Goal: Transaction & Acquisition: Purchase product/service

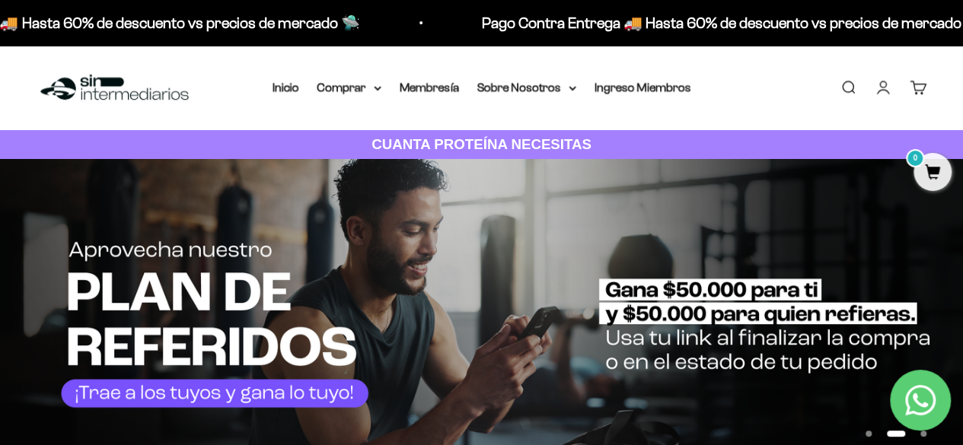
click at [884, 91] on link "Iniciar sesión" at bounding box center [882, 87] width 17 height 17
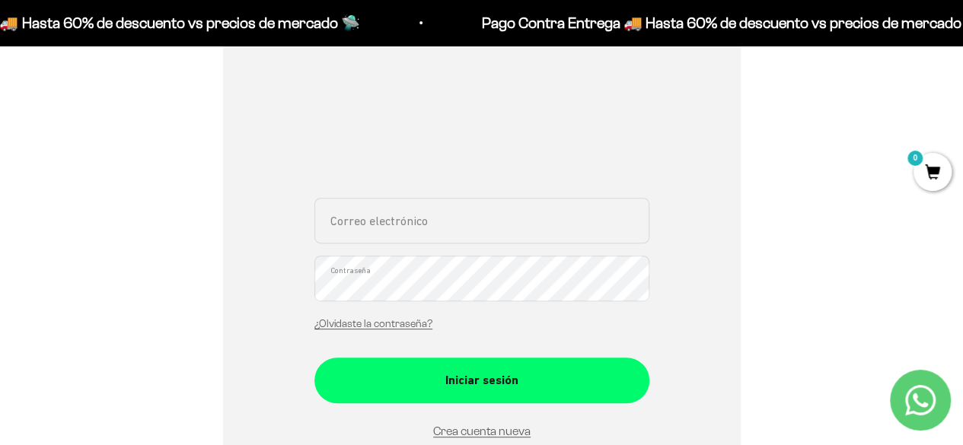
scroll to position [228, 0]
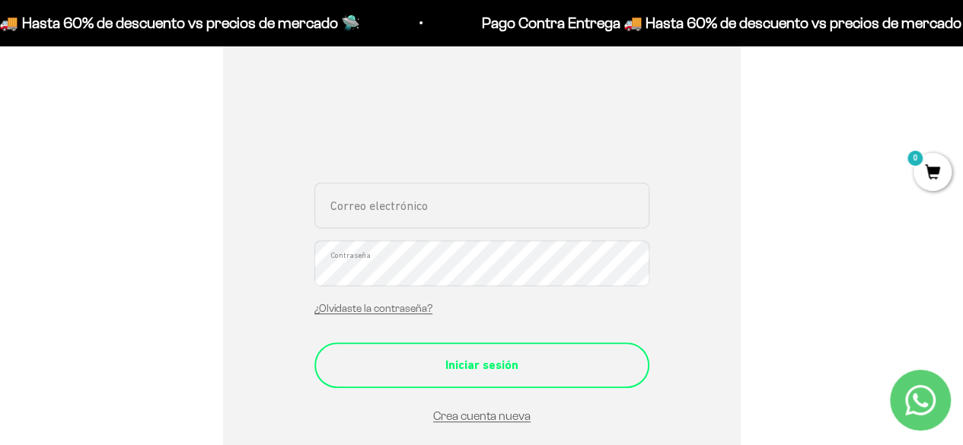
type input "jdjuanda19@gmail.com"
click at [450, 373] on div "Iniciar sesión" at bounding box center [482, 365] width 274 height 20
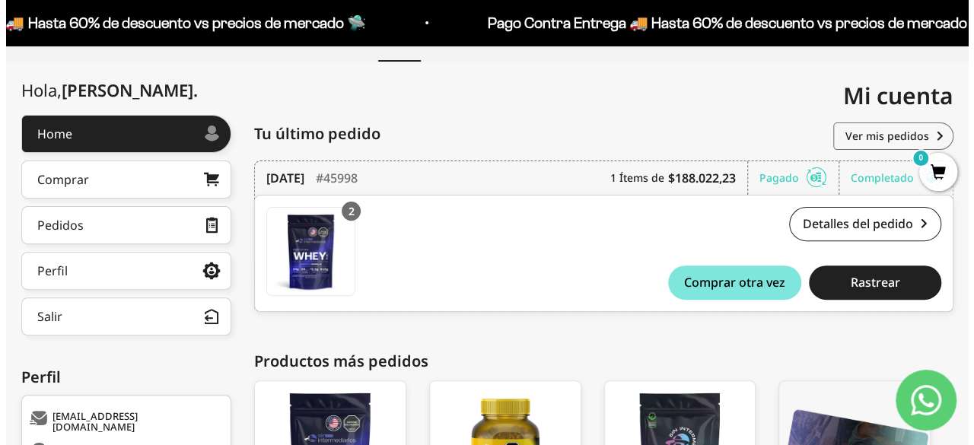
scroll to position [152, 0]
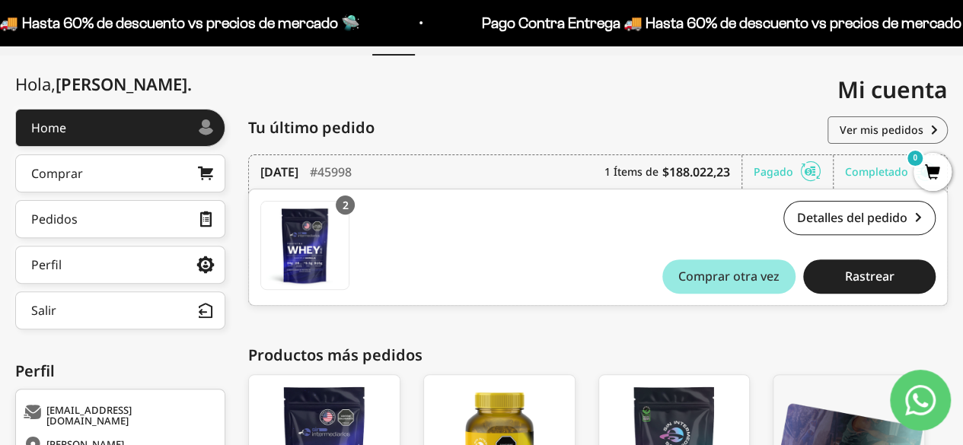
click at [726, 270] on span "Comprar otra vez" at bounding box center [728, 276] width 101 height 12
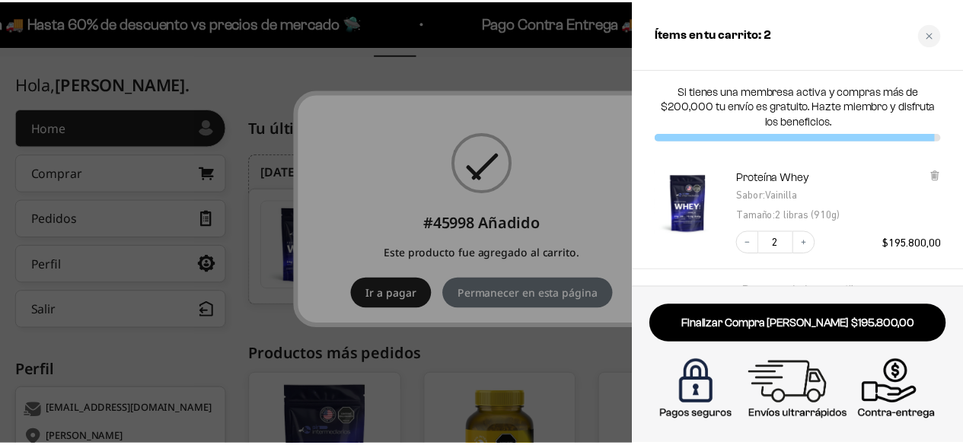
scroll to position [116, 0]
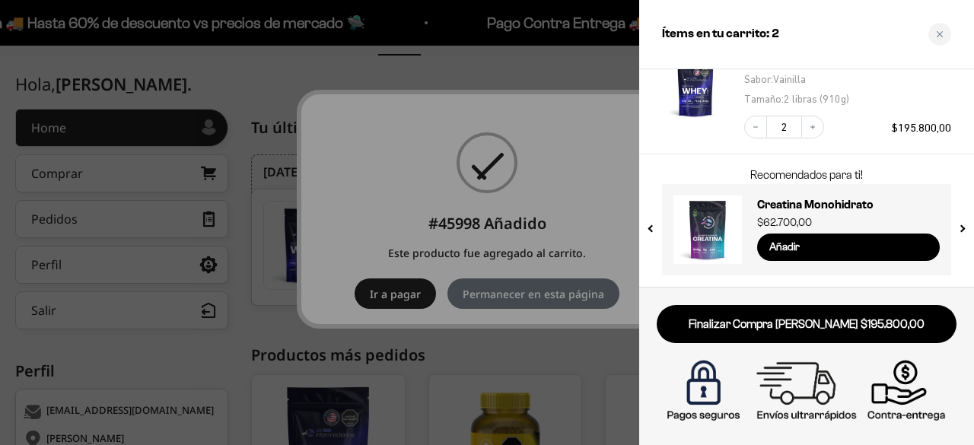
click at [504, 193] on div at bounding box center [487, 222] width 974 height 445
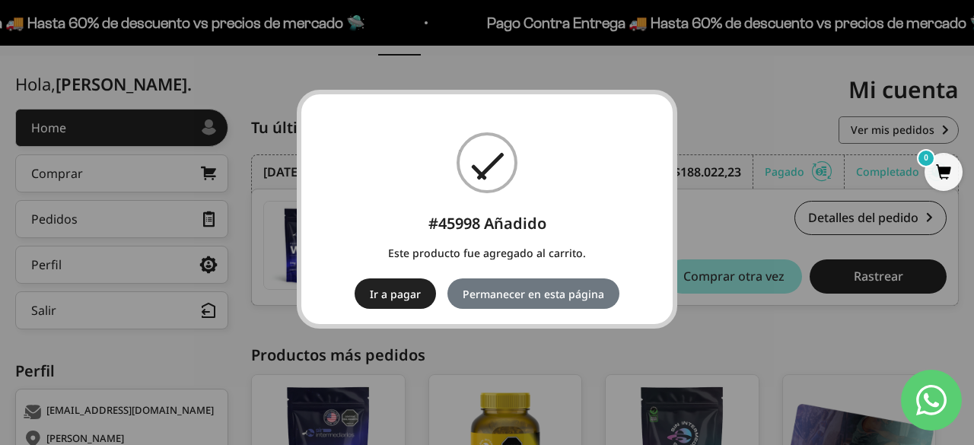
click at [380, 298] on button "Ir a pagar" at bounding box center [395, 294] width 81 height 30
